Goal: Check status: Check status

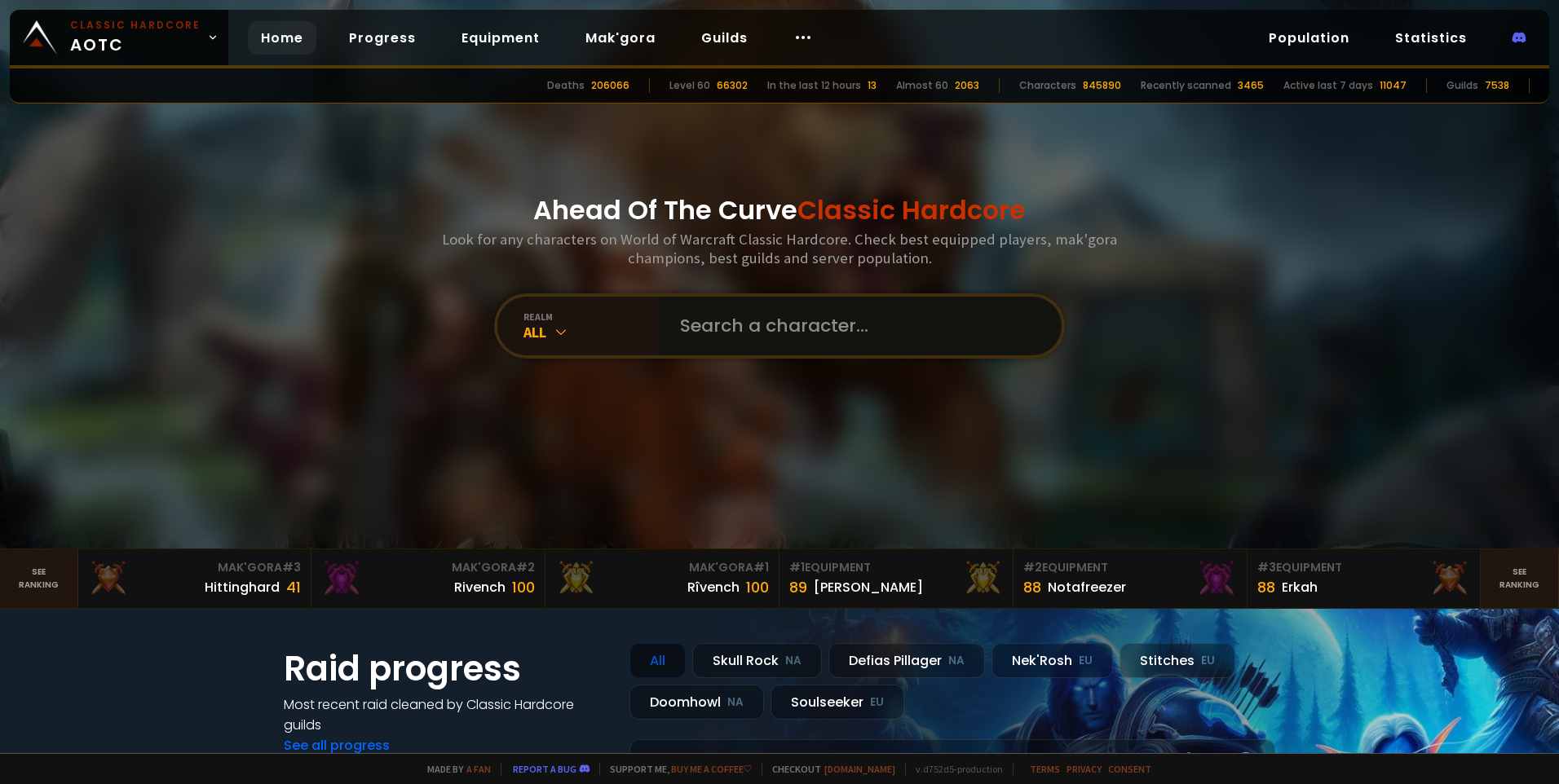
click at [701, 337] on input "text" at bounding box center [856, 326] width 372 height 59
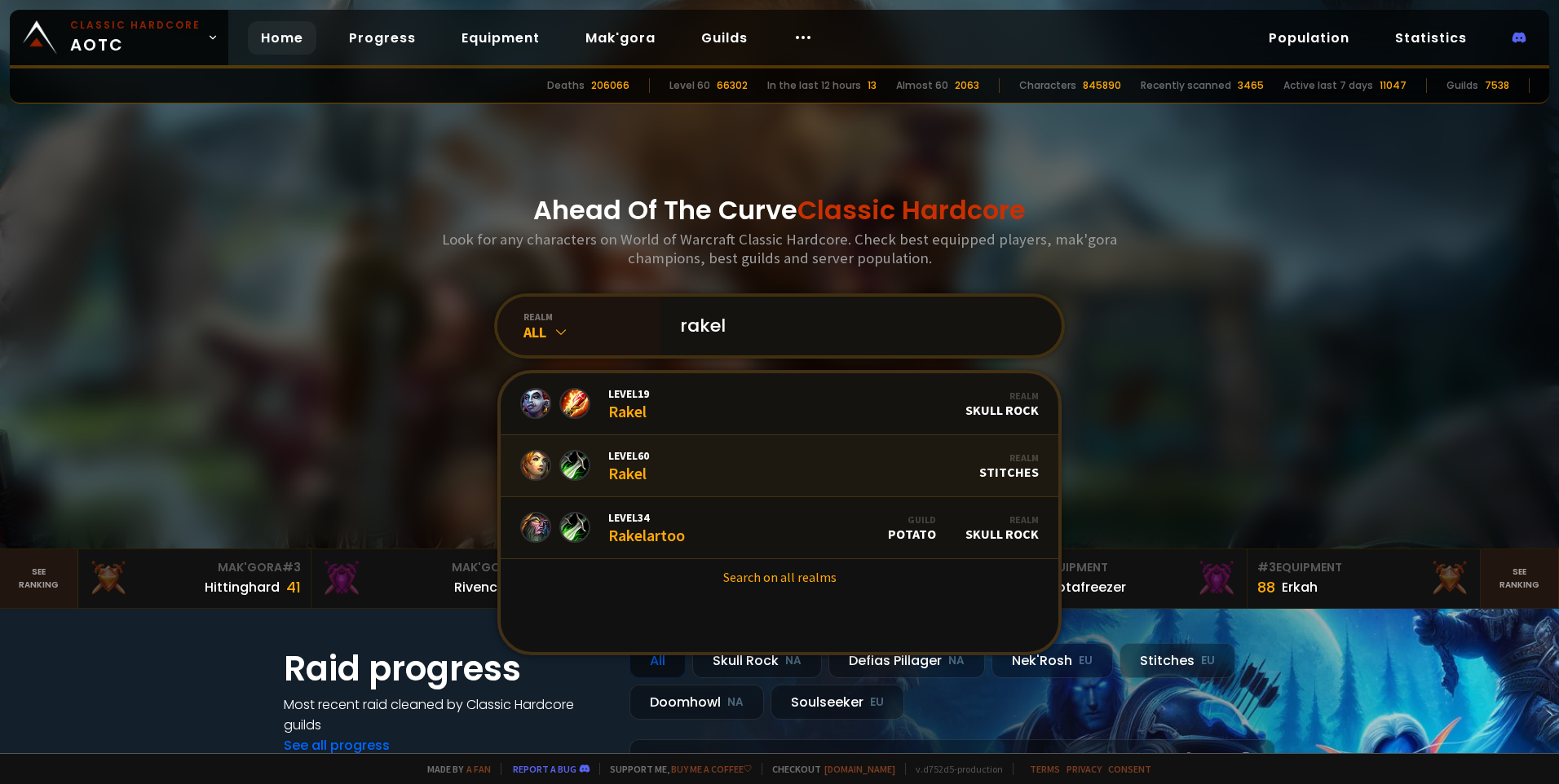
type input "rakel"
click at [630, 468] on div "Level 60 Rakel" at bounding box center [628, 466] width 41 height 35
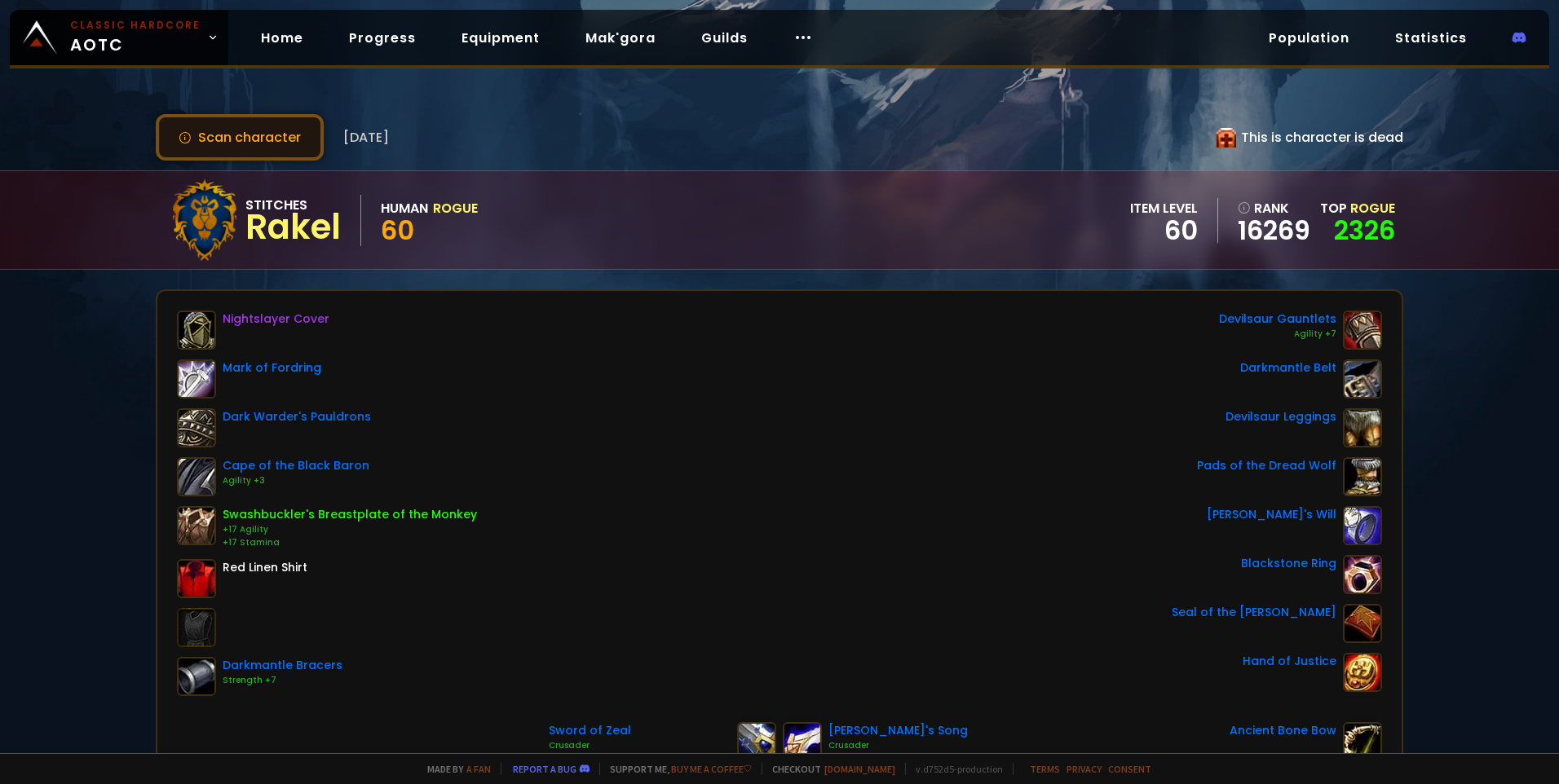
click at [278, 135] on button "Scan character" at bounding box center [240, 138] width 168 height 47
